Goal: Task Accomplishment & Management: Manage account settings

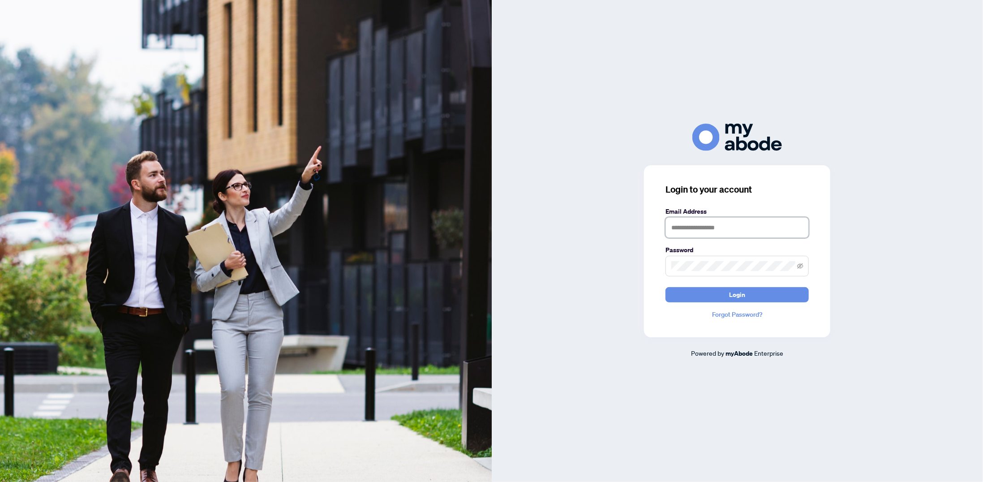
click at [728, 223] on input "text" at bounding box center [737, 227] width 143 height 21
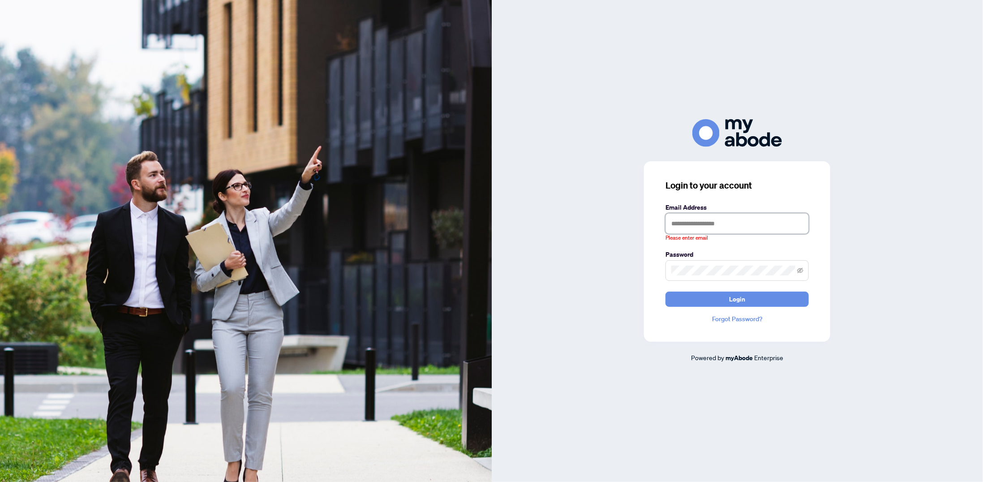
type input "**********"
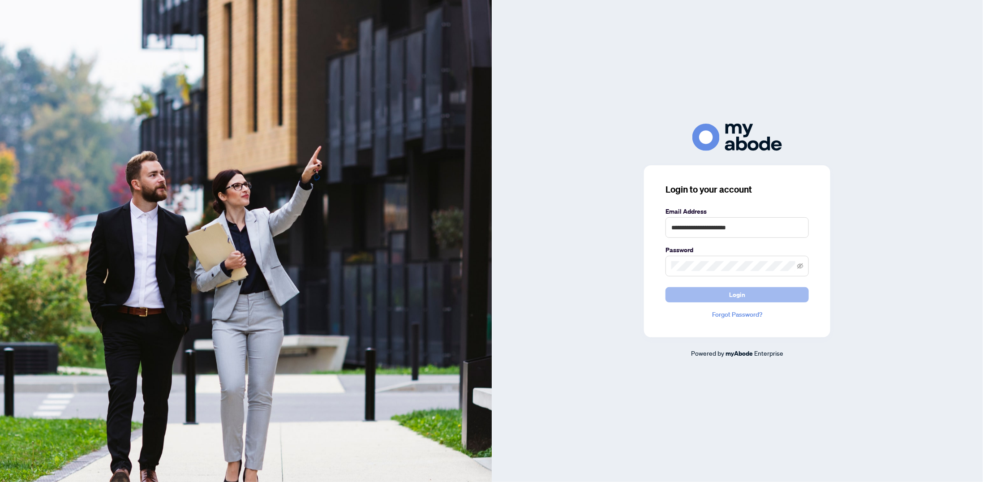
click at [740, 296] on span "Login" at bounding box center [737, 295] width 16 height 14
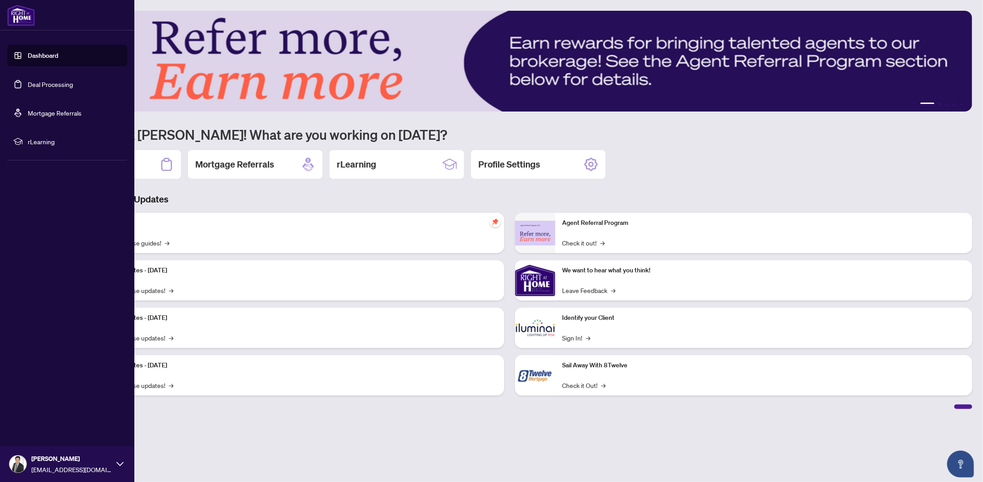
click at [61, 88] on link "Deal Processing" at bounding box center [50, 84] width 45 height 8
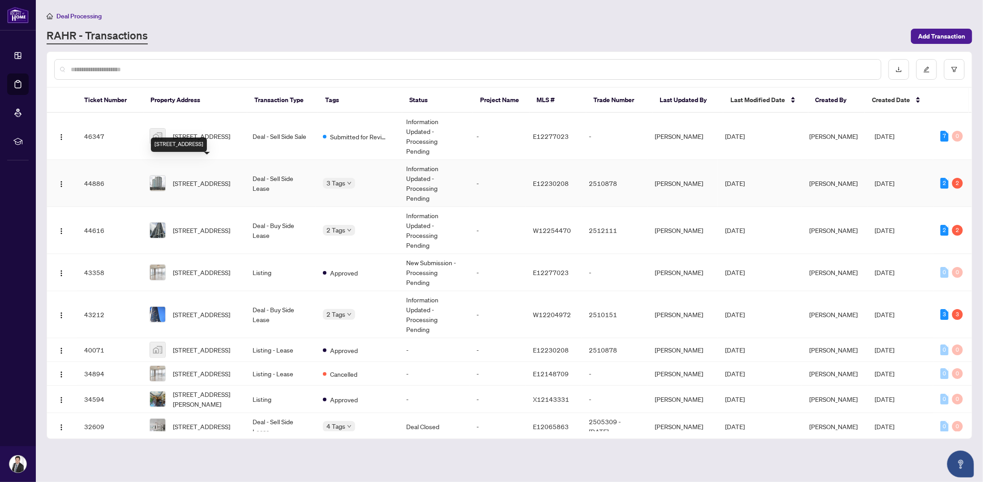
click at [201, 178] on span "3406-83 Borough Dr, Toronto, Ontario M1P 5E4, Canada" at bounding box center [201, 183] width 57 height 10
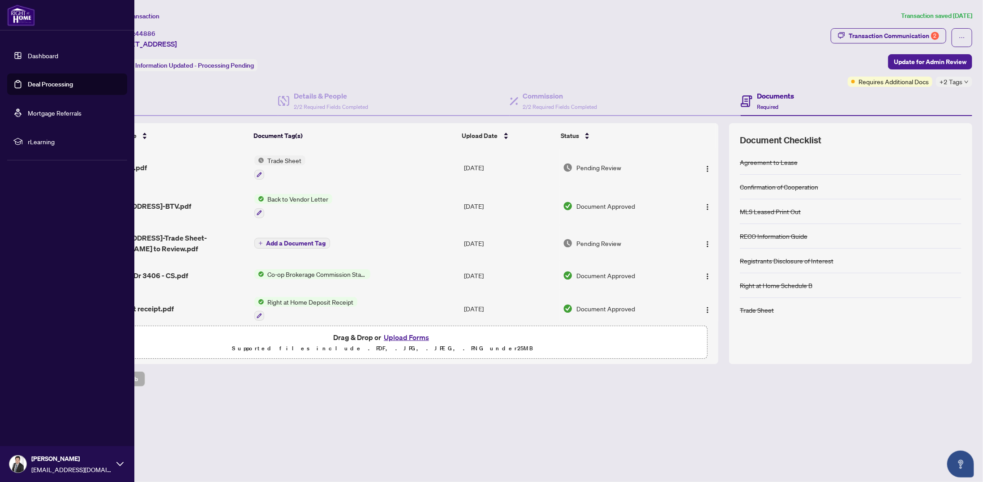
click at [39, 82] on link "Deal Processing" at bounding box center [50, 84] width 45 height 8
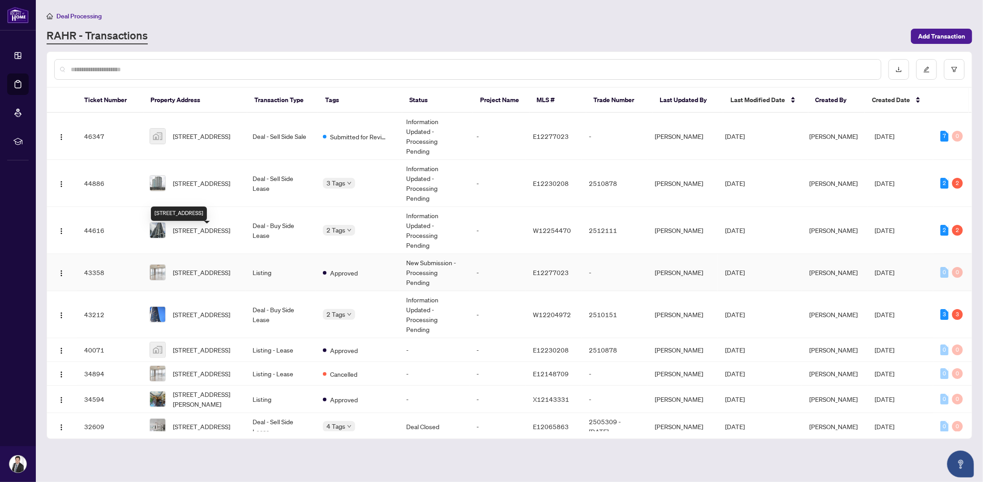
click at [209, 267] on span "3406-83 Borough Dr, Toronto, Ontario M1P 5E4, Canada" at bounding box center [201, 272] width 57 height 10
